Goal: Navigation & Orientation: Find specific page/section

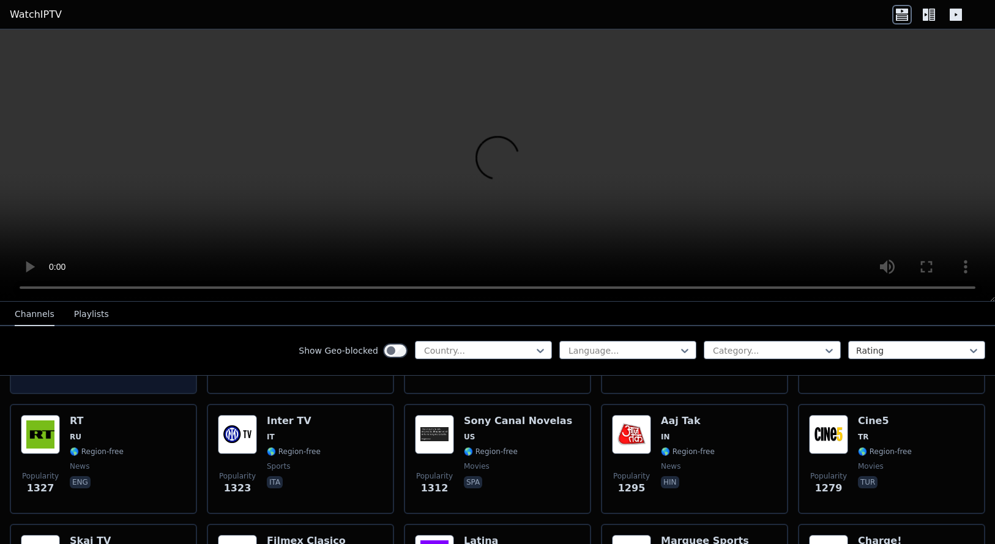
scroll to position [1102, 0]
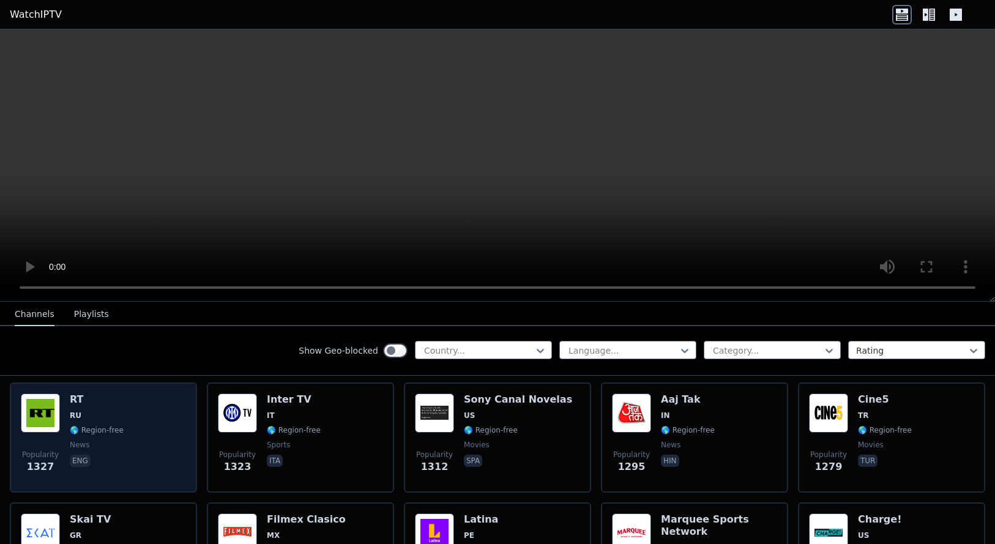
click at [126, 445] on div "Popularity 1327 RT RU 🌎 Region-free news eng" at bounding box center [103, 438] width 165 height 88
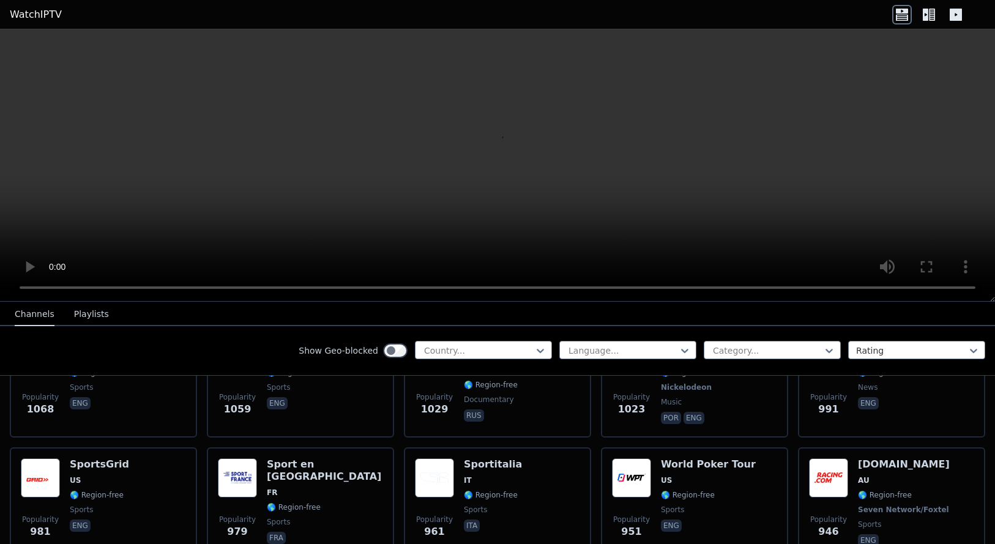
scroll to position [1652, 0]
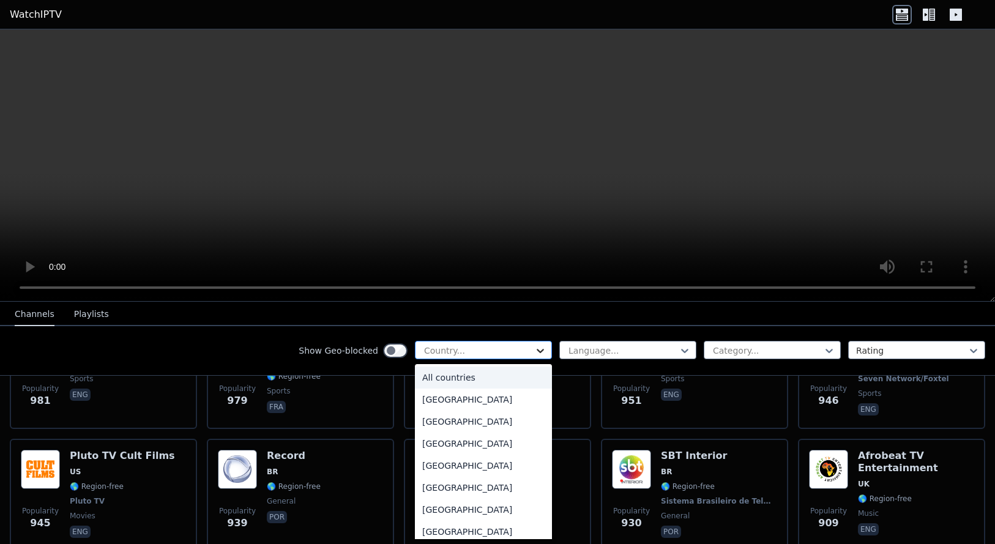
click at [534, 346] on icon at bounding box center [540, 351] width 12 height 12
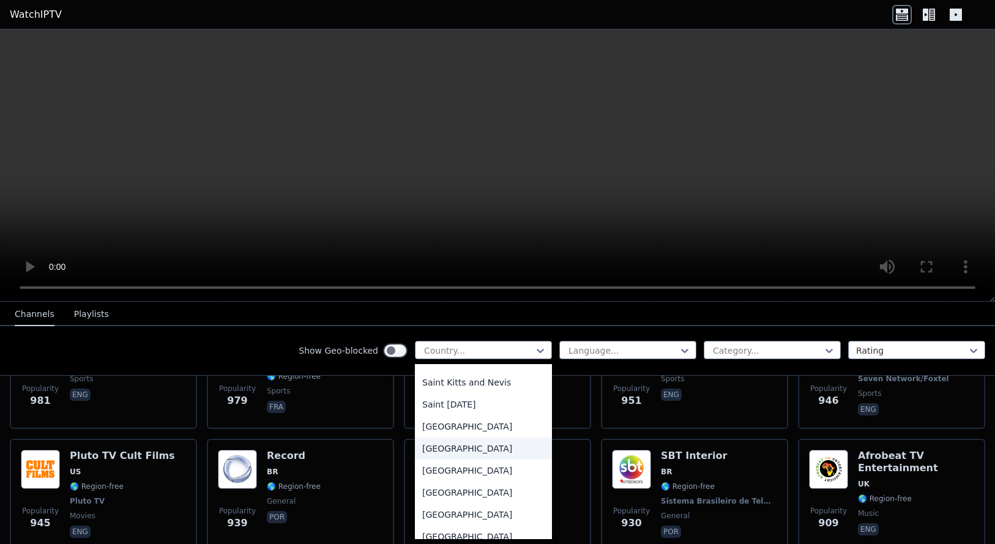
scroll to position [3794, 0]
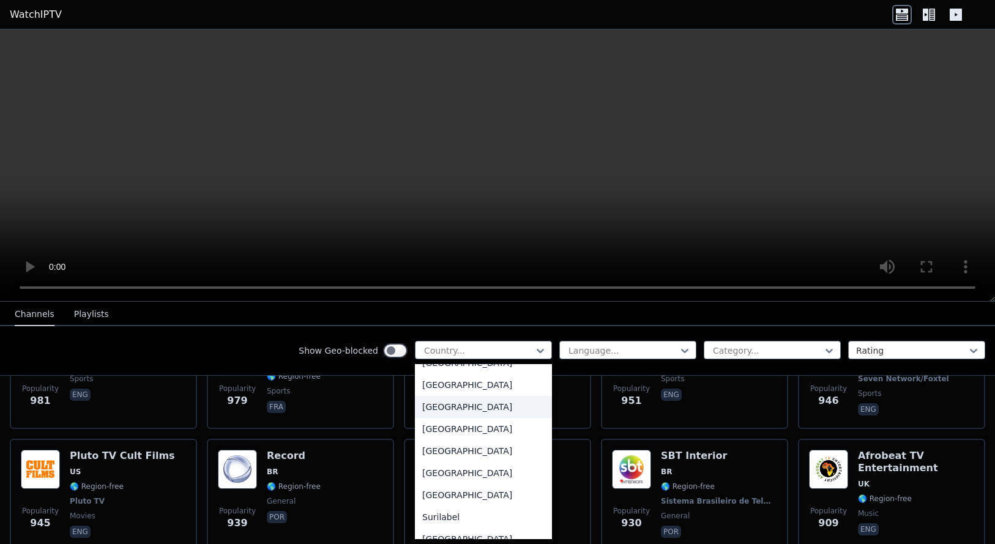
click at [485, 412] on div "[GEOGRAPHIC_DATA]" at bounding box center [483, 407] width 137 height 22
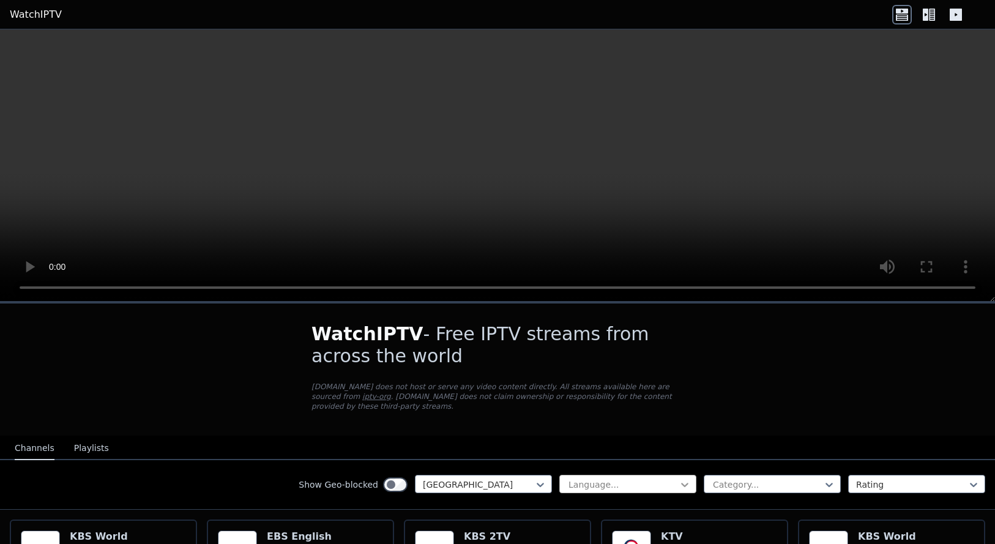
scroll to position [61, 0]
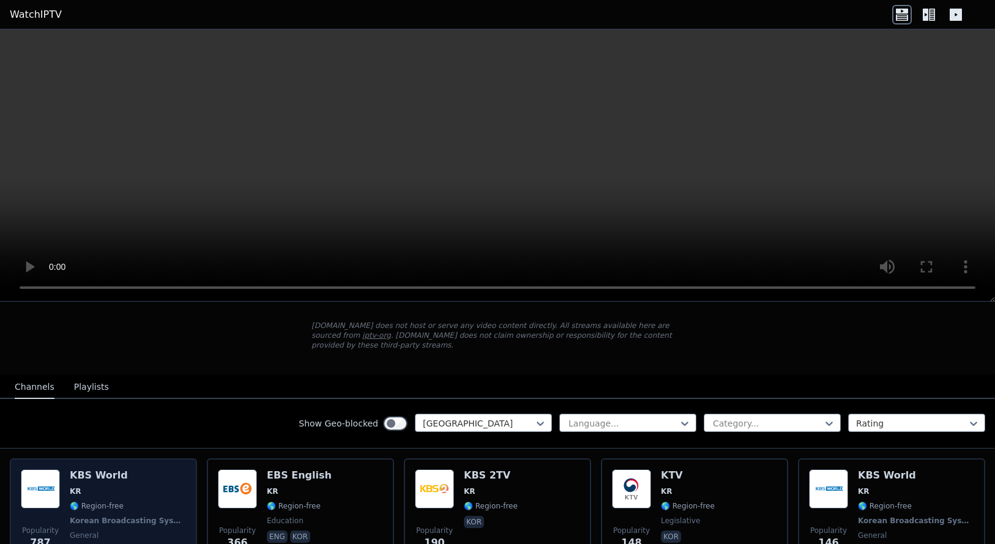
click at [81, 487] on div "KBS World KR 🌎 Region-free Korean Broadcasting System general kor eng" at bounding box center [128, 514] width 116 height 91
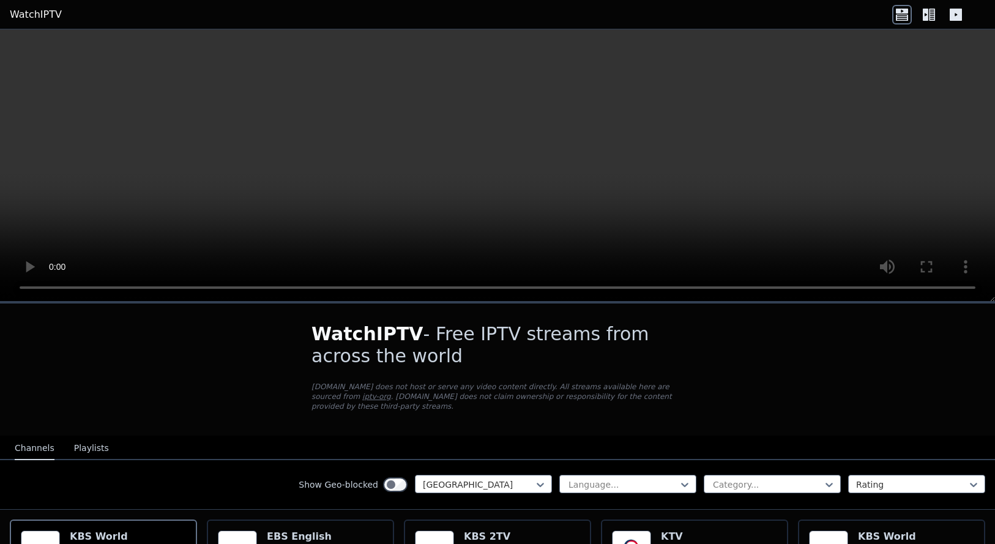
scroll to position [122, 0]
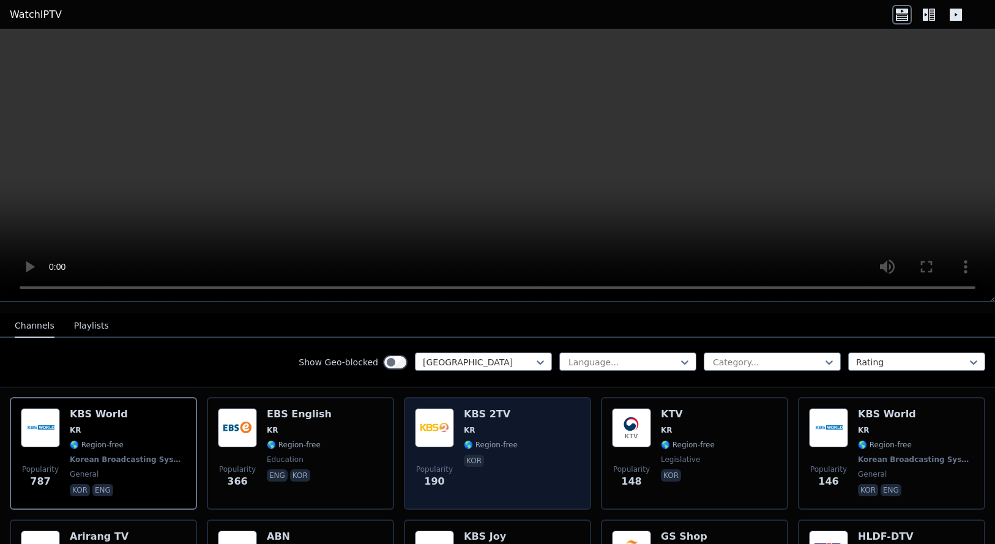
click at [475, 412] on div "KBS 2TV KR 🌎 Region-free kor" at bounding box center [491, 453] width 54 height 91
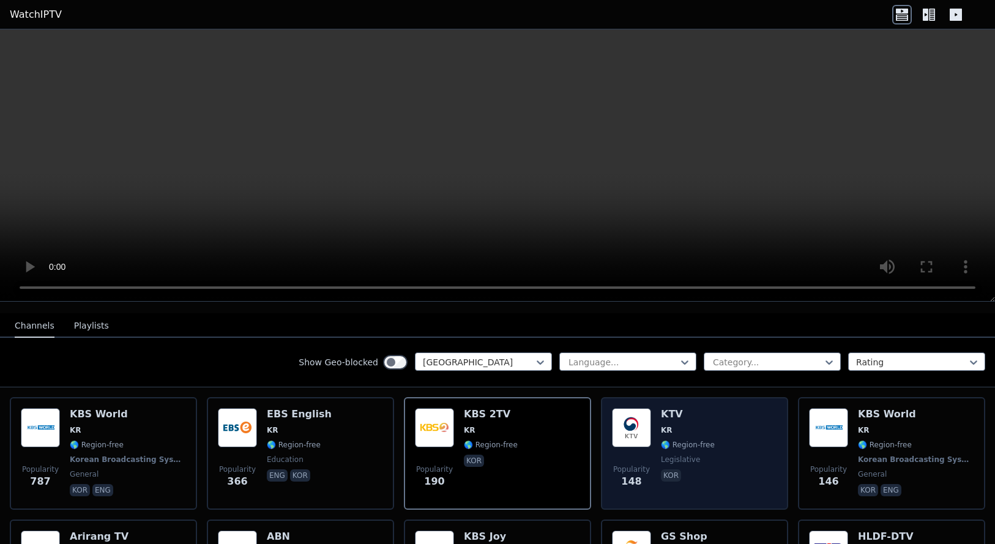
click at [703, 445] on div "Popularity 148 KTV KR 🌎 Region-free legislative kor" at bounding box center [694, 453] width 165 height 91
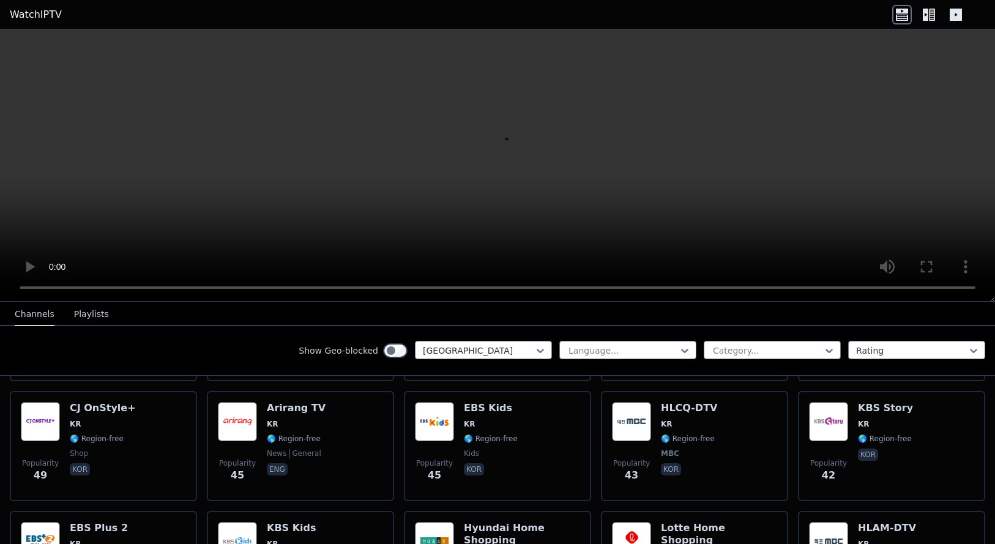
scroll to position [245, 0]
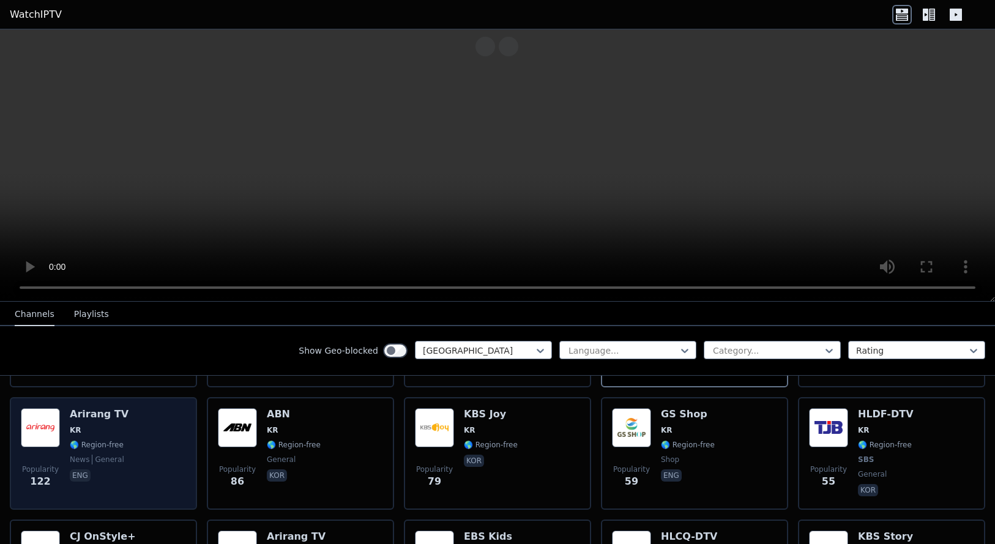
click at [136, 435] on div "Popularity 122 Arirang TV KR 🌎 Region-free news general eng" at bounding box center [103, 453] width 165 height 91
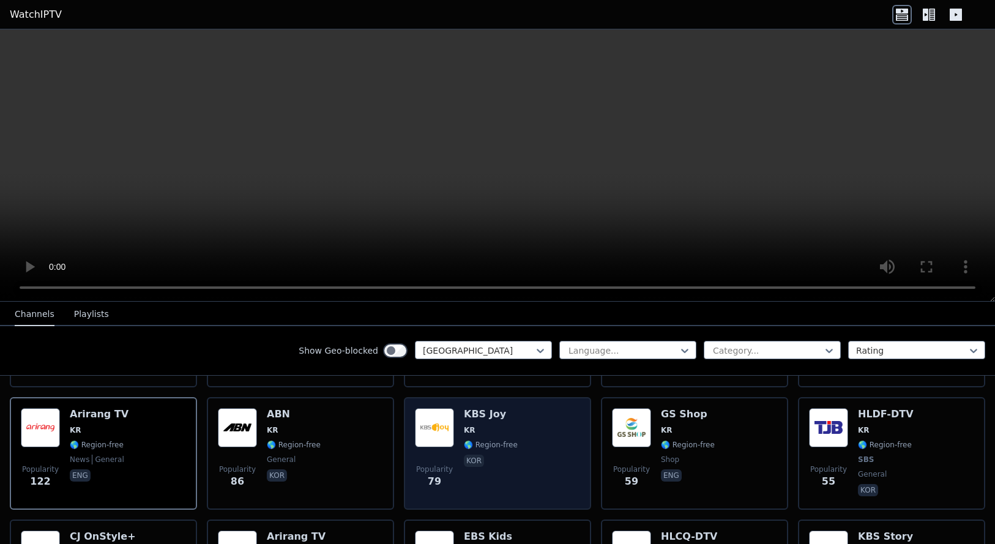
click at [434, 424] on img at bounding box center [434, 427] width 39 height 39
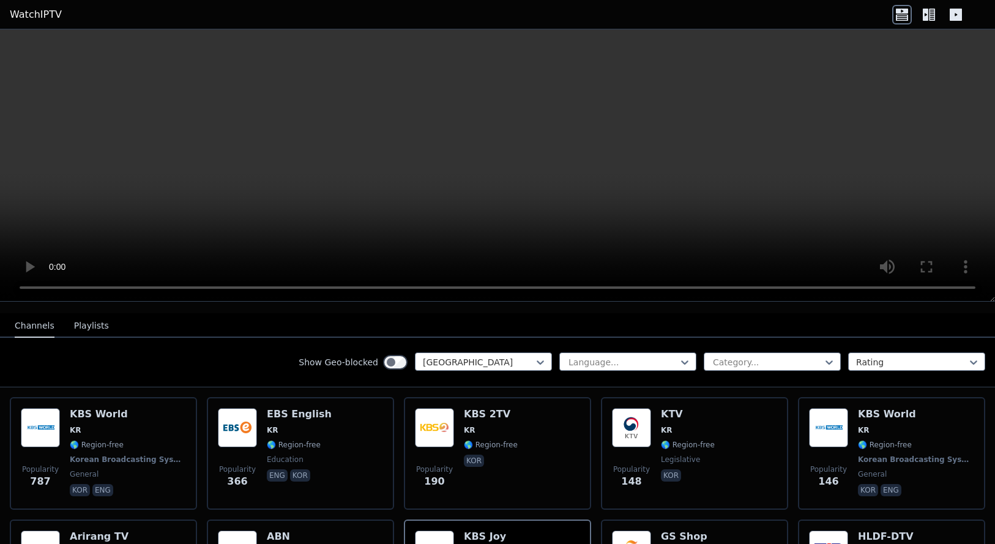
scroll to position [0, 0]
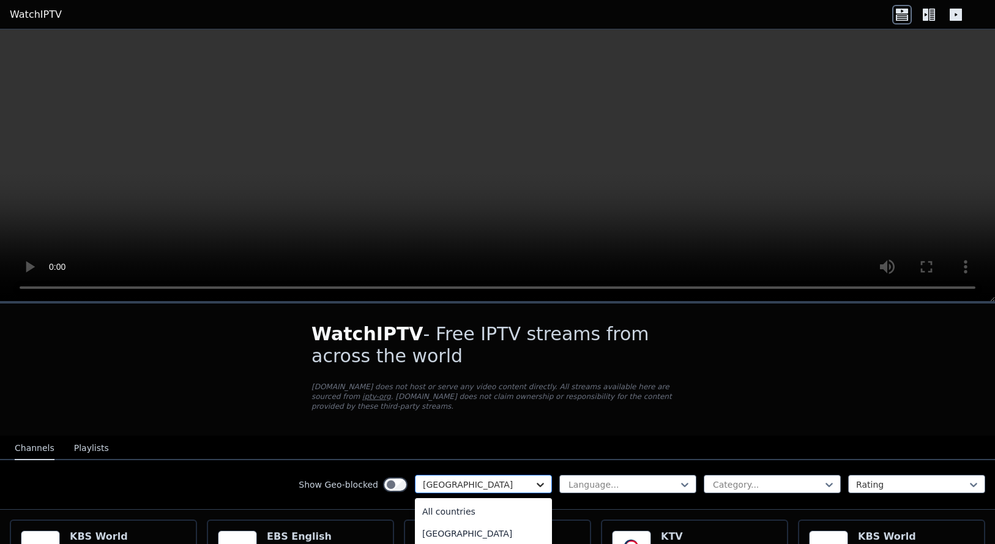
click at [534, 479] on icon at bounding box center [540, 485] width 12 height 12
click at [426, 522] on div "[GEOGRAPHIC_DATA]" at bounding box center [483, 531] width 137 height 22
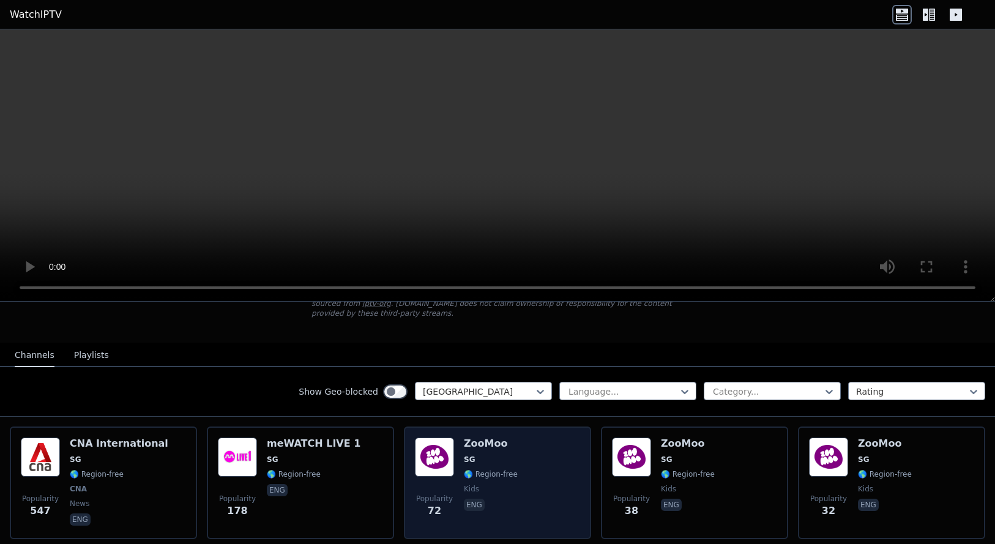
scroll to position [122, 0]
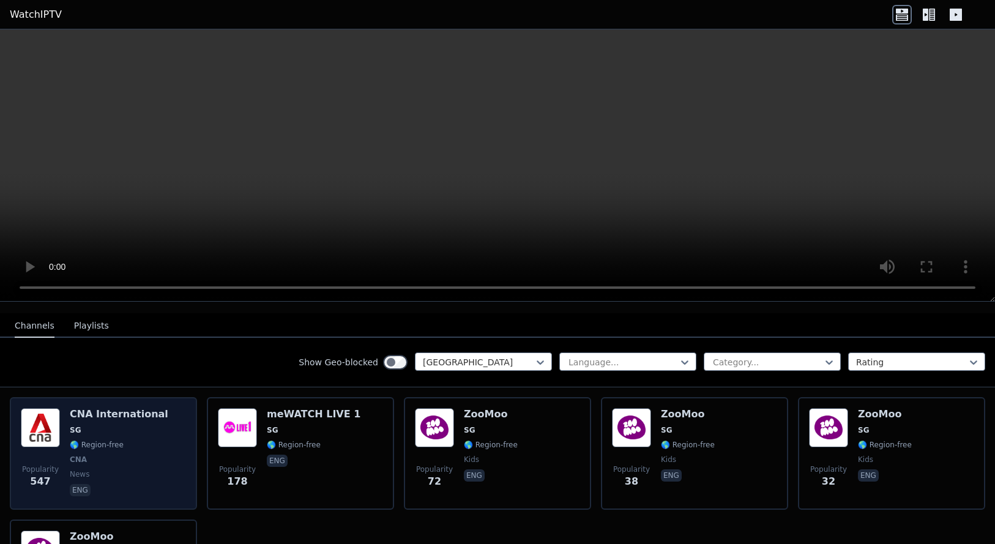
click at [96, 425] on span "SG" at bounding box center [119, 430] width 99 height 10
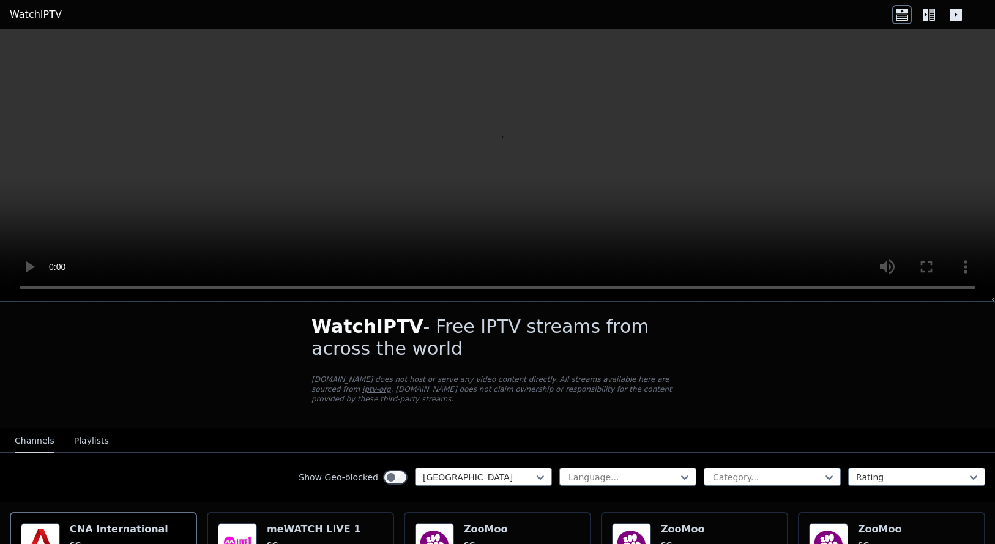
scroll to position [0, 0]
